Goal: Task Accomplishment & Management: Complete application form

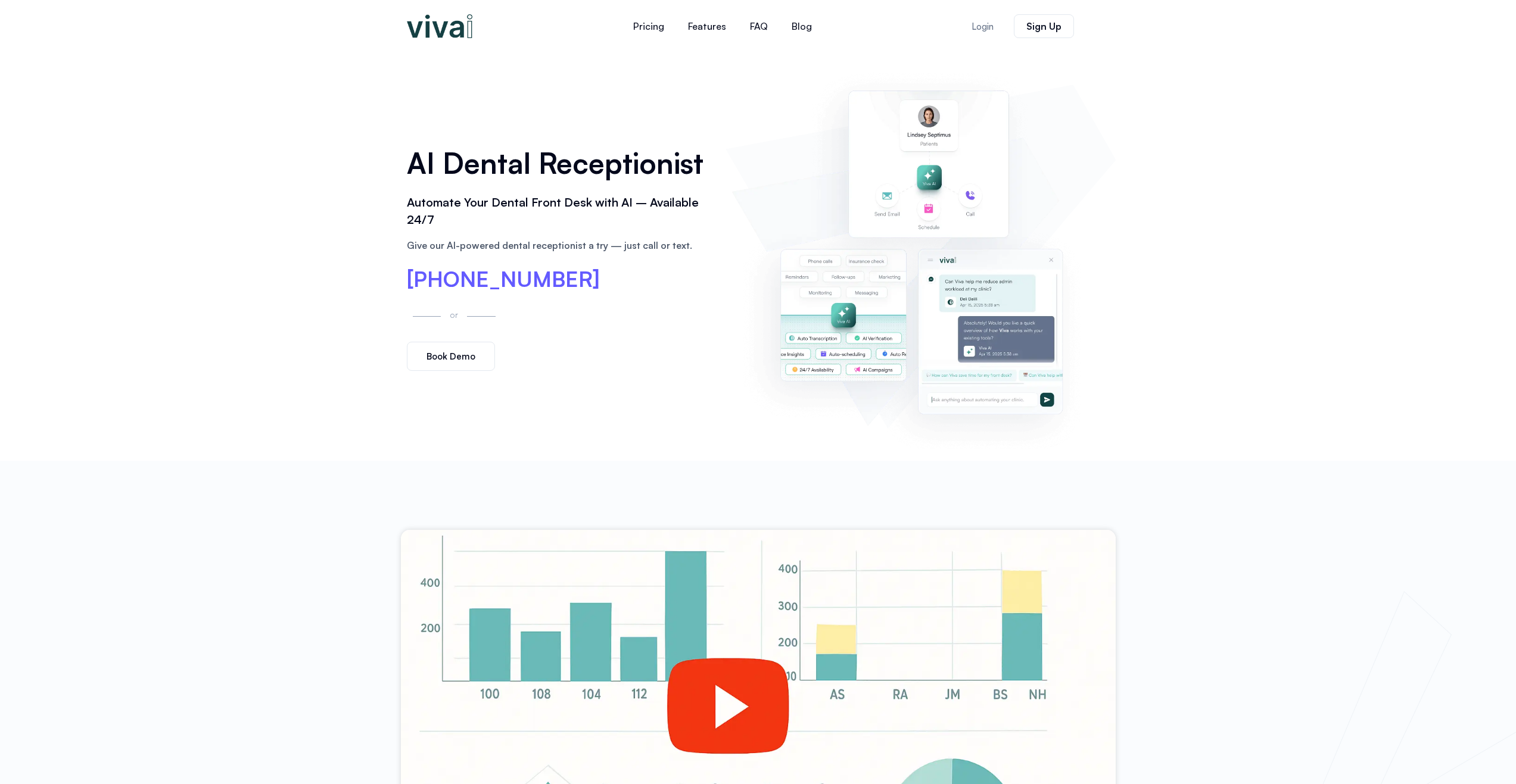
click at [437, 346] on link "Book Demo" at bounding box center [451, 356] width 88 height 29
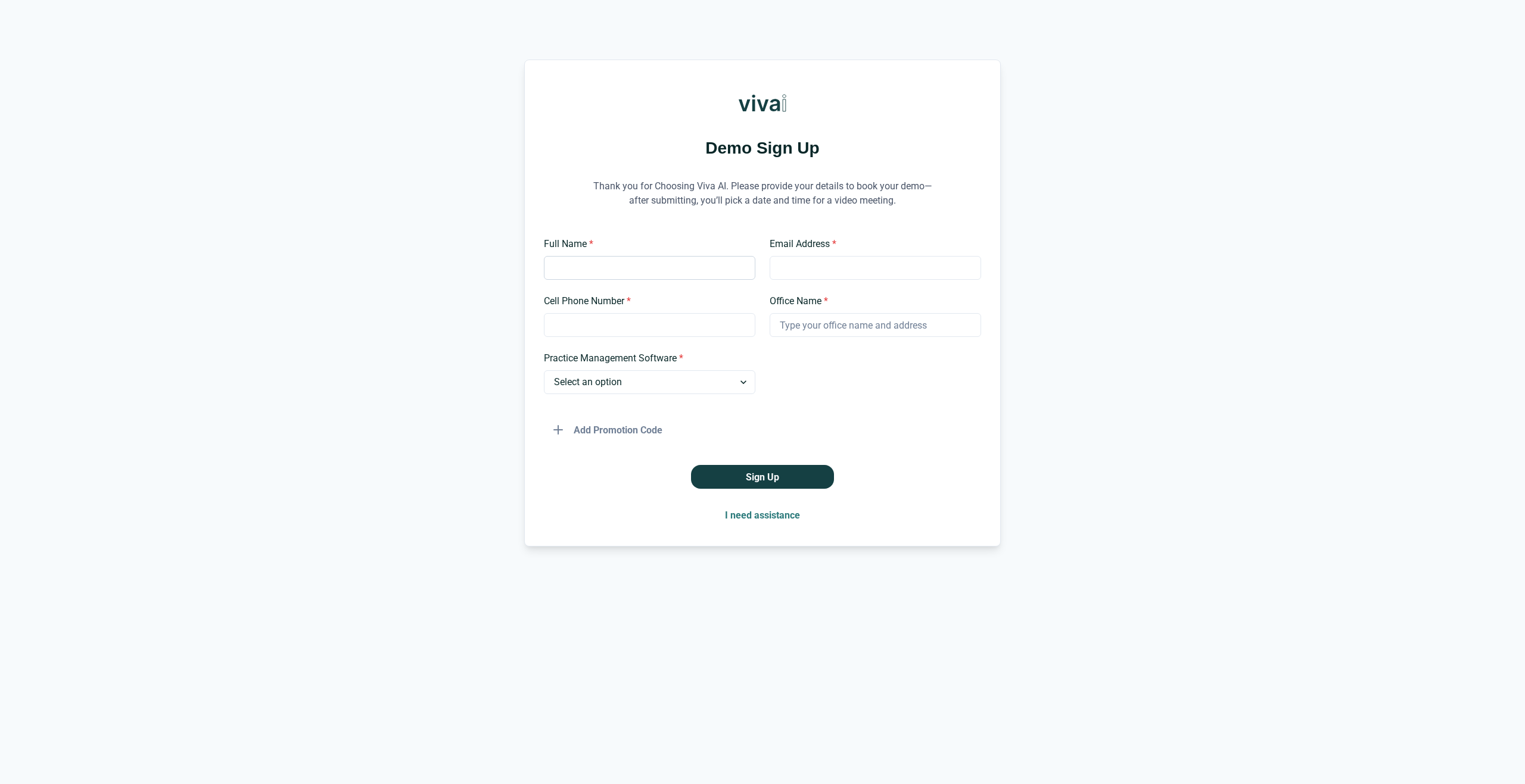
drag, startPoint x: 623, startPoint y: 255, endPoint x: 625, endPoint y: 261, distance: 6.3
click at [623, 255] on div "Full Name *" at bounding box center [649, 259] width 211 height 43
click at [617, 268] on input "Full Name *" at bounding box center [649, 268] width 211 height 24
type input "abe"
type input "abraham@caldentalusa.com"
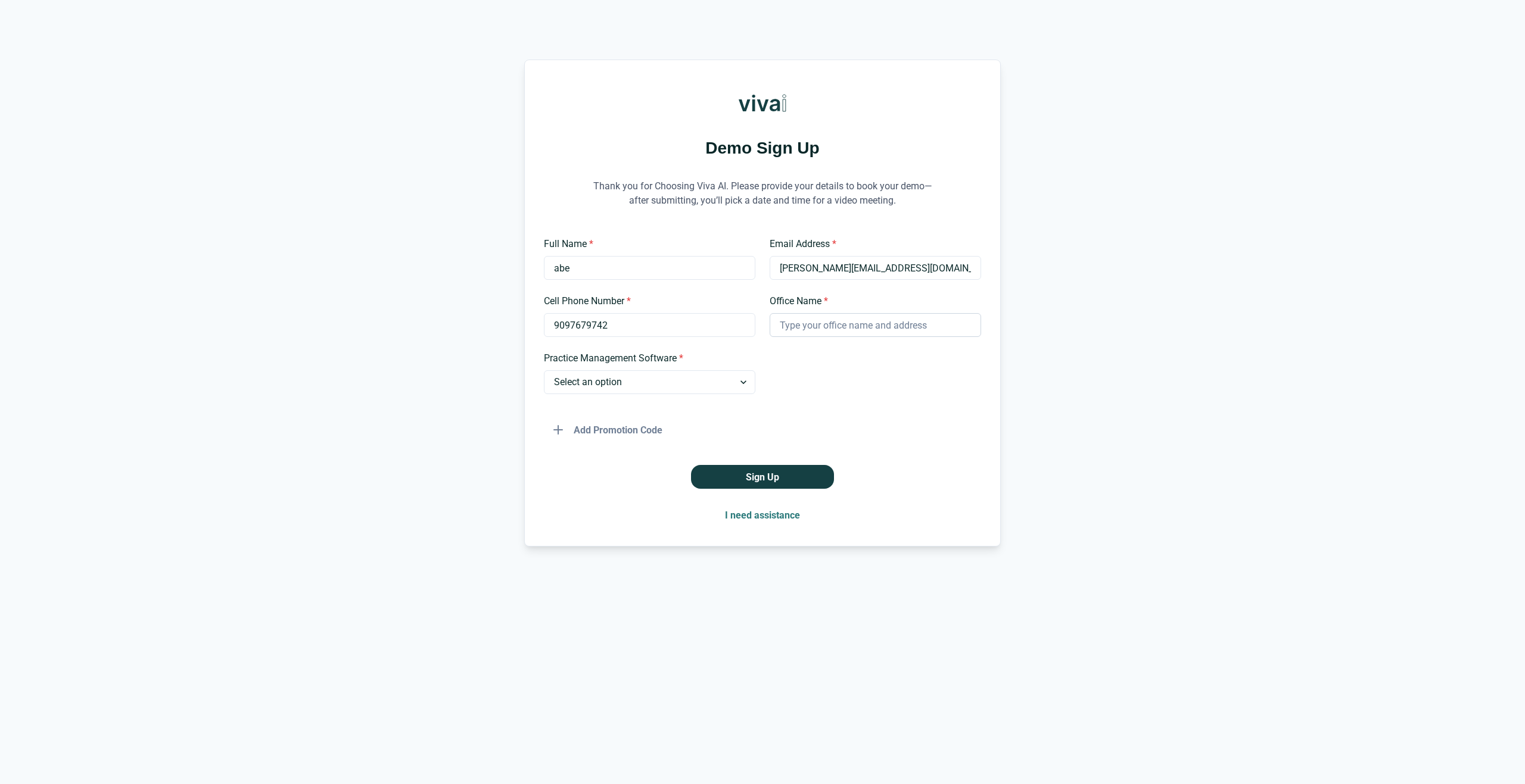
type input "9097679742"
click at [819, 330] on input "Office Name *" at bounding box center [875, 325] width 211 height 24
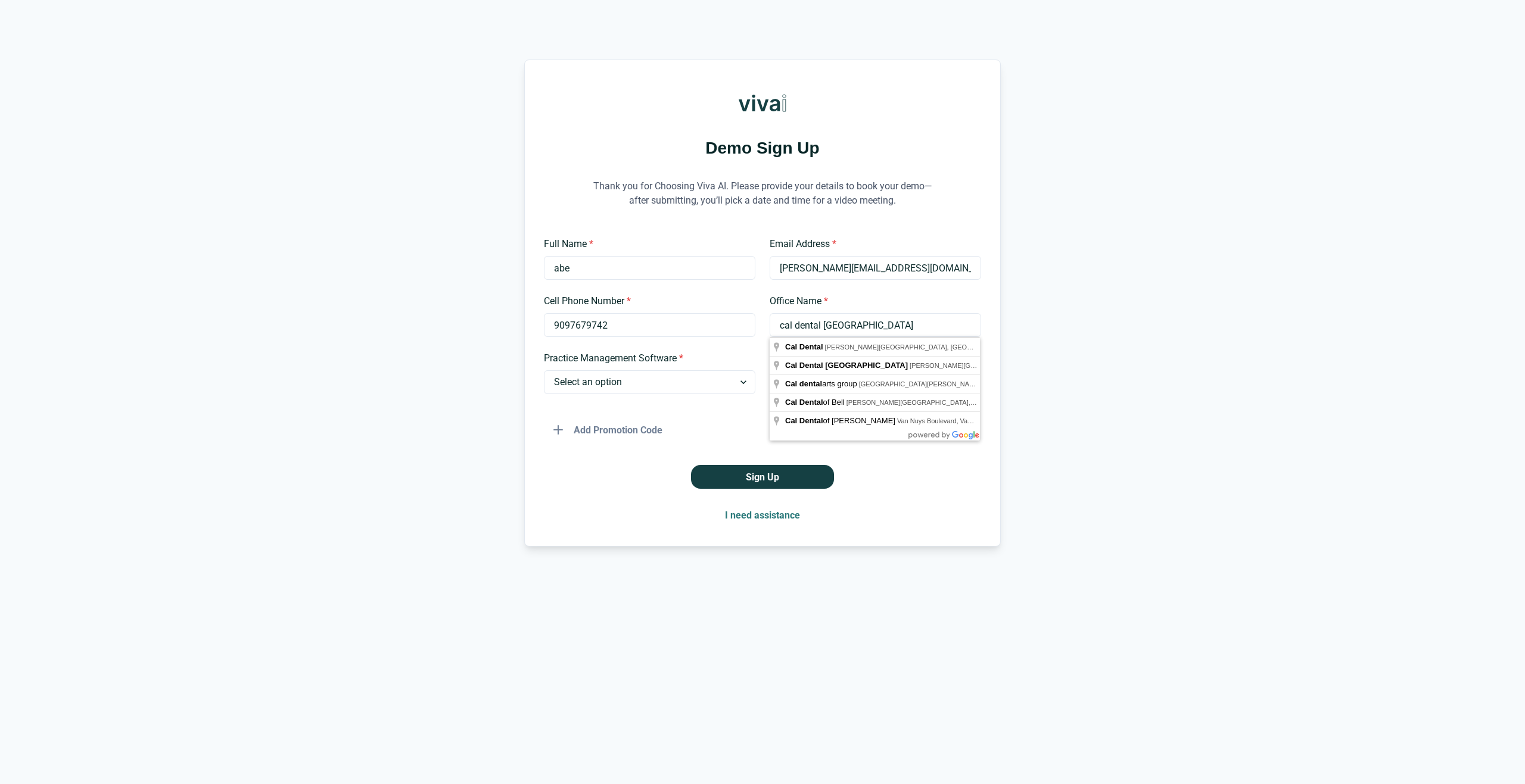
type input "cal dental usa"
click at [1145, 346] on div "Demo Sign Up Thank you for Choosing Viva AI. Please provide your details to boo…" at bounding box center [762, 303] width 1525 height 487
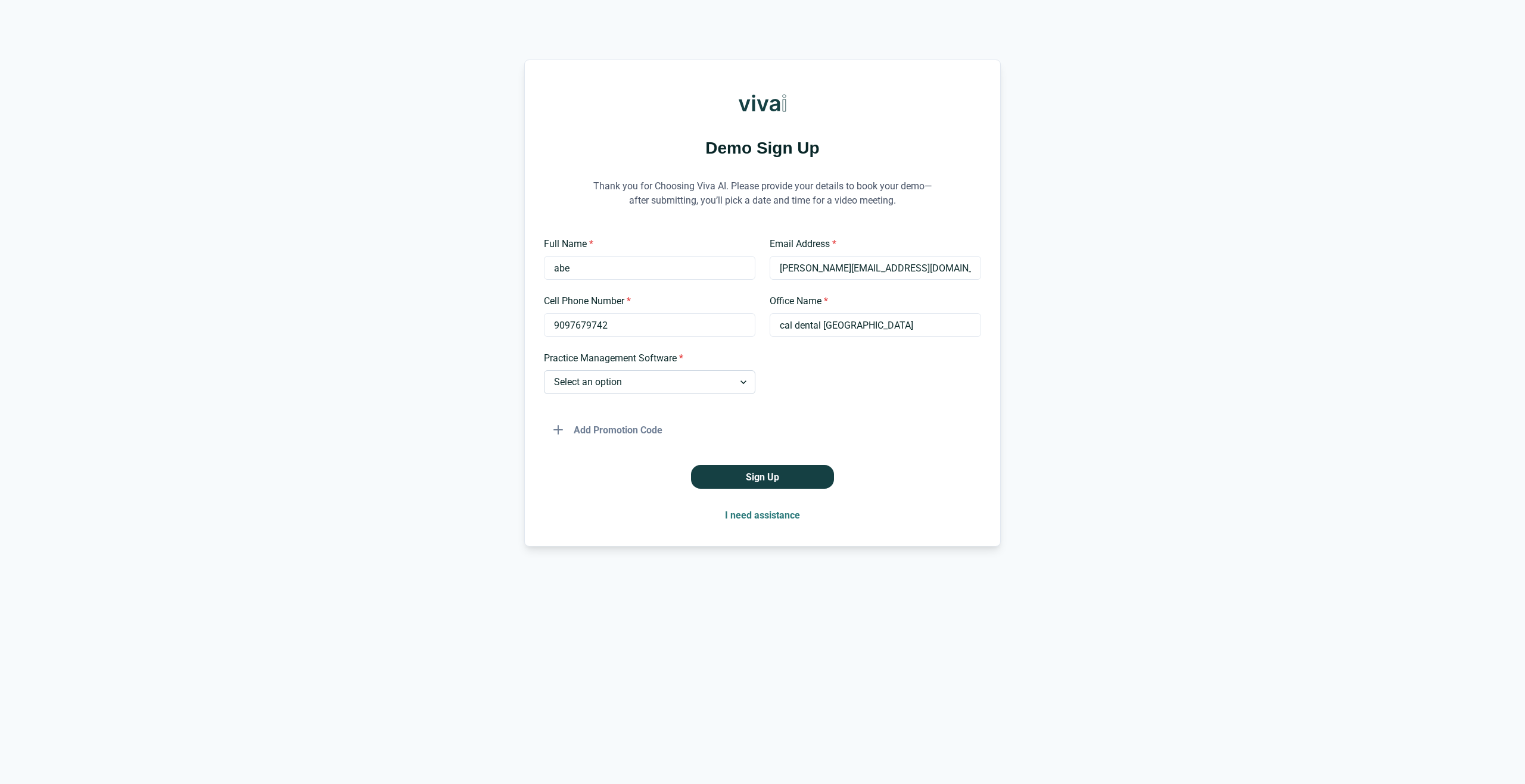
click at [622, 378] on select "Select an option Dentrix Open Dental EagleSoft Denticon Other" at bounding box center [649, 382] width 211 height 24
select select "Dentrix"
click at [544, 370] on select "Select an option Dentrix Open Dental EagleSoft Denticon Other" at bounding box center [649, 382] width 211 height 24
click at [784, 480] on button "Sign Up" at bounding box center [762, 477] width 143 height 24
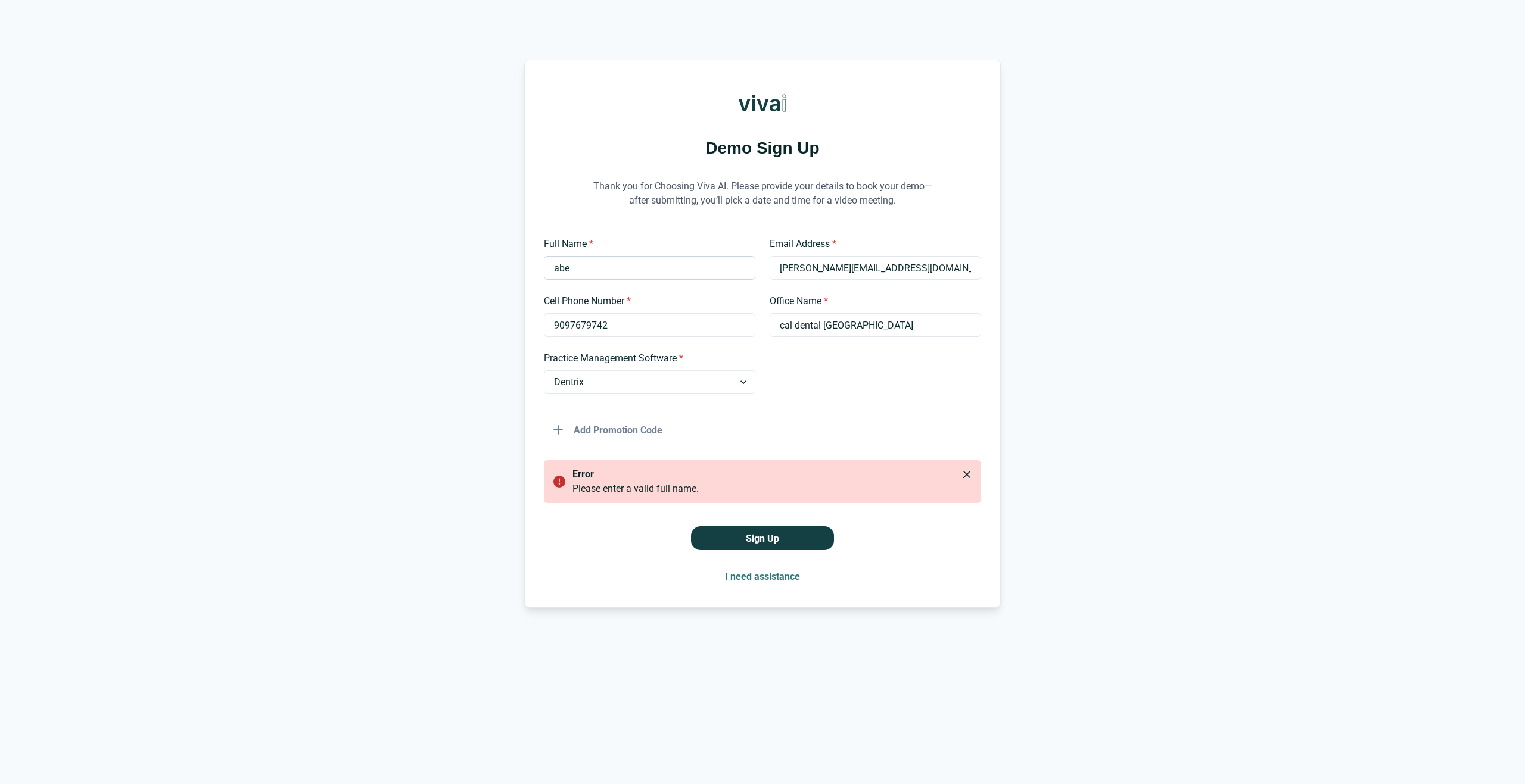
click at [682, 271] on input "abe" at bounding box center [649, 268] width 211 height 24
type input "abe um"
click at [792, 535] on button "Sign Up" at bounding box center [762, 538] width 143 height 24
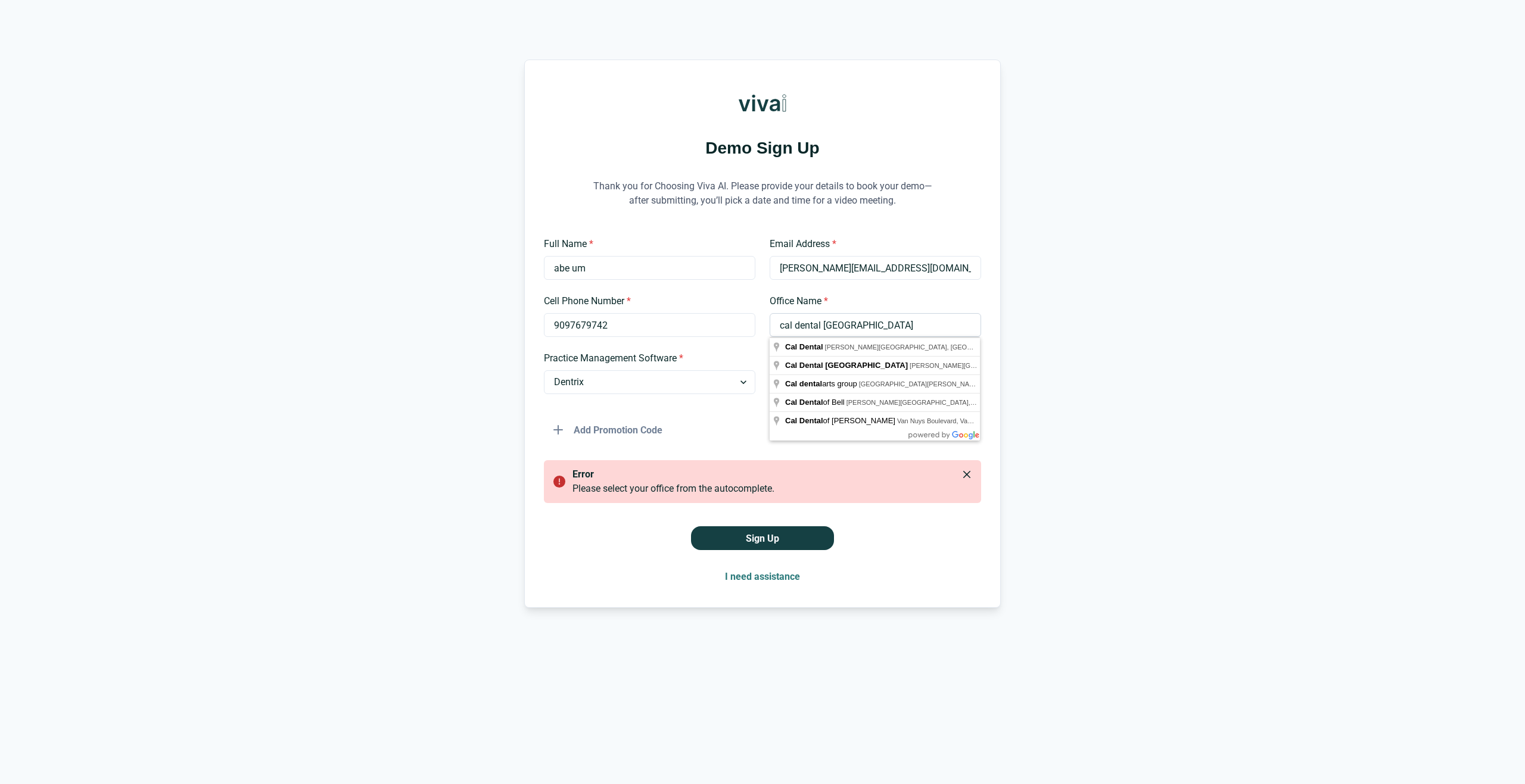
click at [873, 335] on input "cal dental usa" at bounding box center [875, 325] width 211 height 24
type input "cal dental usa"
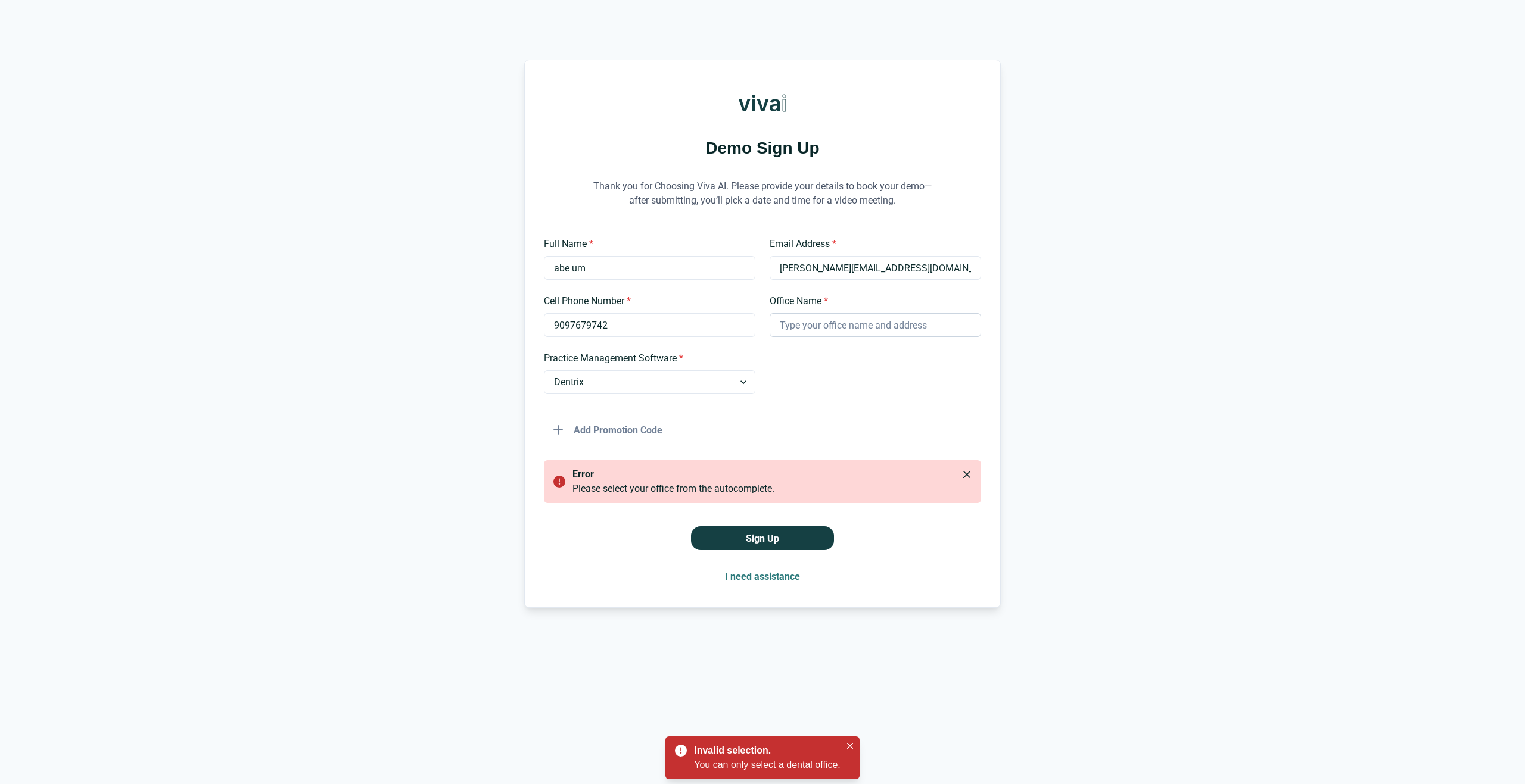
click at [854, 328] on input "Office Name *" at bounding box center [875, 325] width 211 height 24
type input "c"
type input "Mac Dental Of Lakewood"
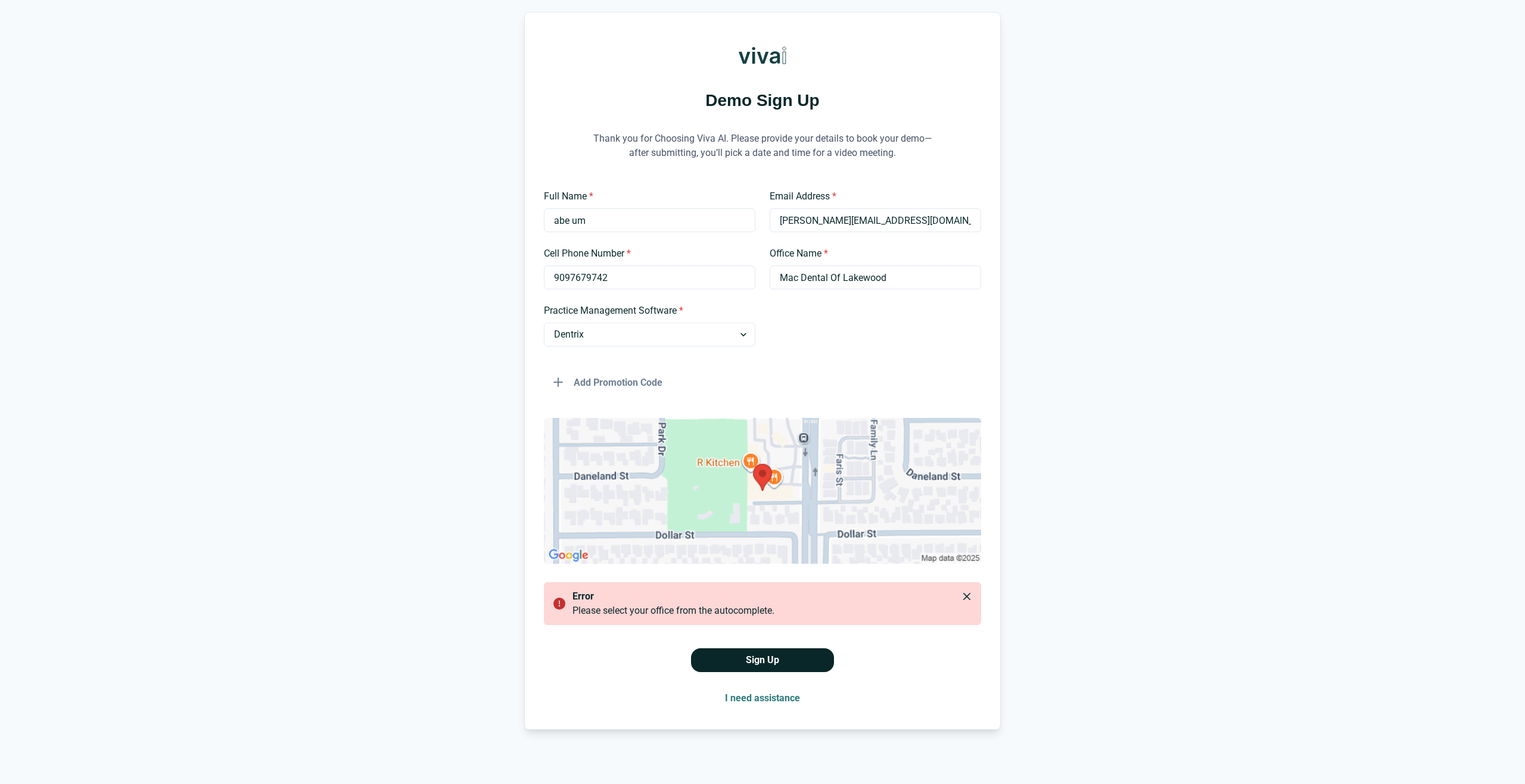
scroll to position [53, 0]
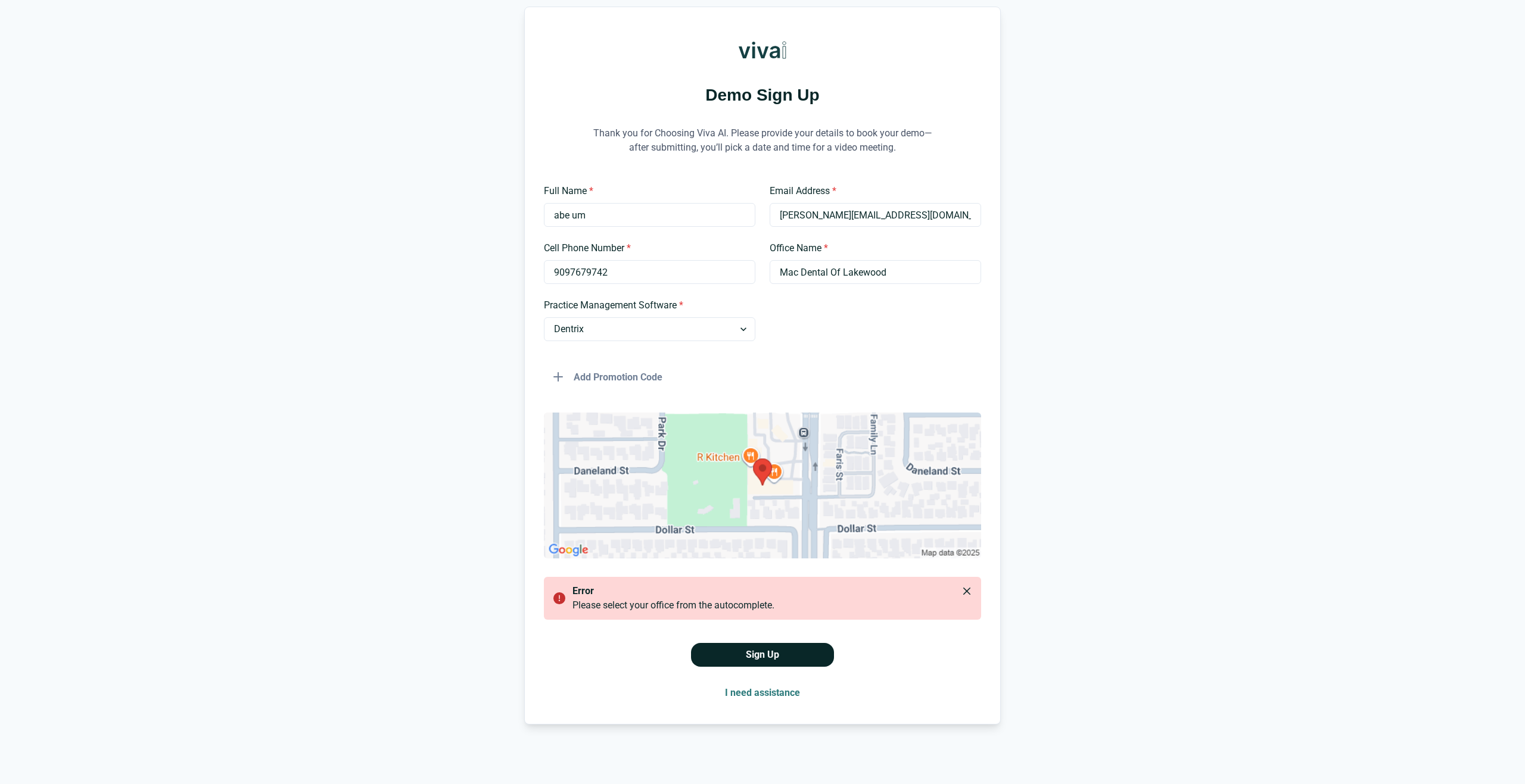
click at [770, 650] on button "Sign Up" at bounding box center [762, 655] width 143 height 24
